Goal: Transaction & Acquisition: Purchase product/service

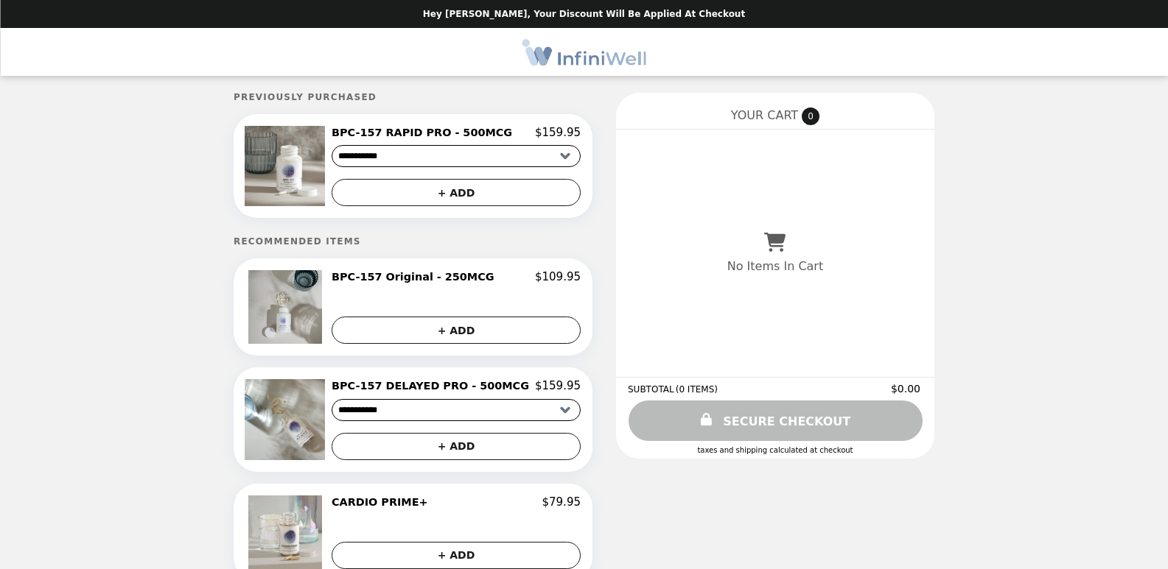
click at [543, 155] on select "**********" at bounding box center [455, 156] width 249 height 22
click at [421, 129] on h2 "BPC-157 RAPID PRO - 500MCG" at bounding box center [424, 132] width 186 height 13
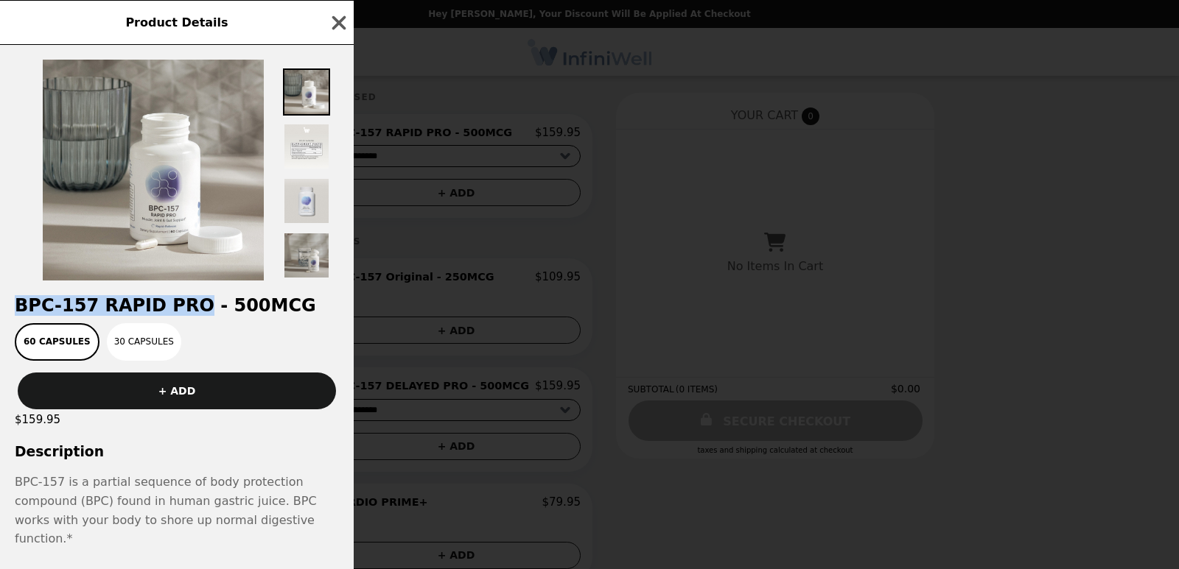
drag, startPoint x: 11, startPoint y: 304, endPoint x: 181, endPoint y: 303, distance: 170.2
click at [181, 303] on h2 "BPC-157 RAPID PRO - 500MCG" at bounding box center [177, 305] width 354 height 21
drag, startPoint x: 180, startPoint y: 306, endPoint x: 15, endPoint y: 304, distance: 165.0
click at [15, 304] on h2 "BPC-157 RAPID PRO - 500MCG" at bounding box center [177, 305] width 354 height 21
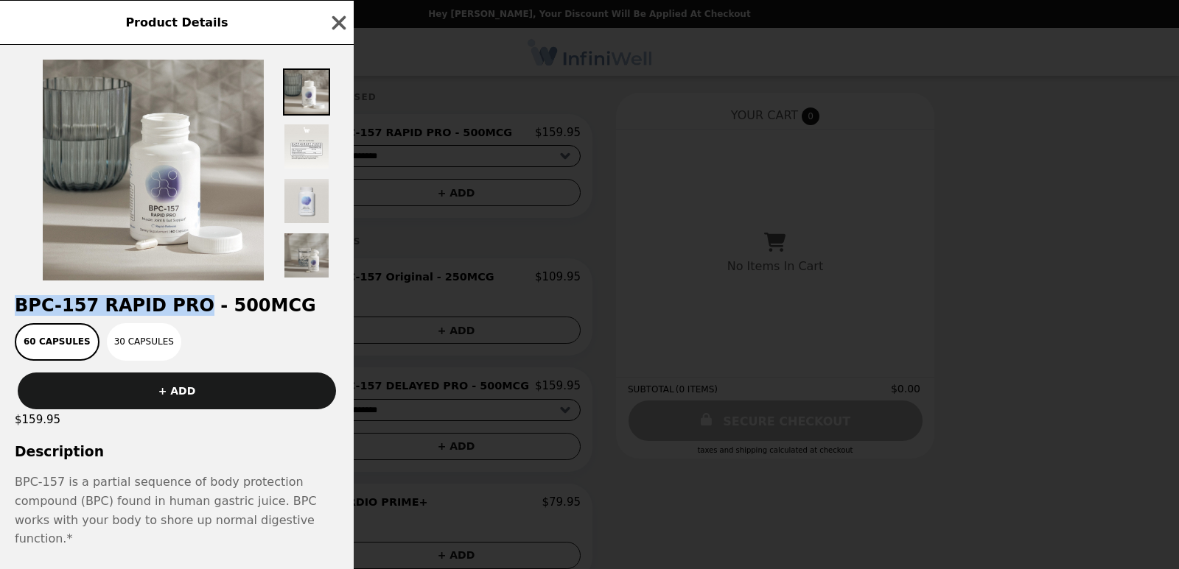
copy h2 "BPC-157 RAPID PRO"
